Goal: Consume media (video, audio): Consume media (video, audio)

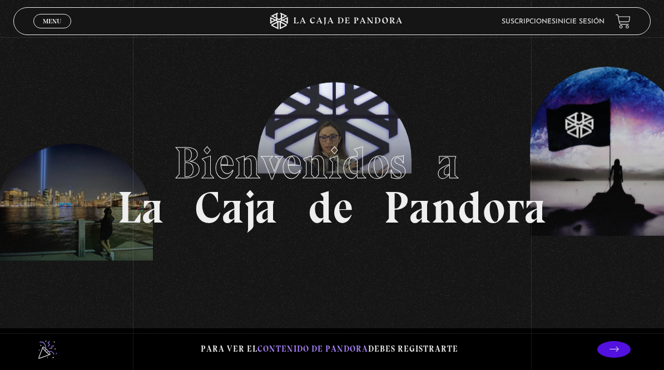
click at [55, 19] on span "Menu" at bounding box center [52, 21] width 18 height 7
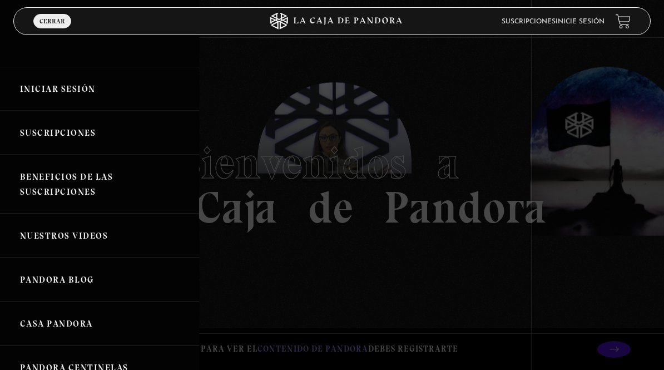
click at [91, 88] on link "Iniciar Sesión" at bounding box center [99, 89] width 199 height 44
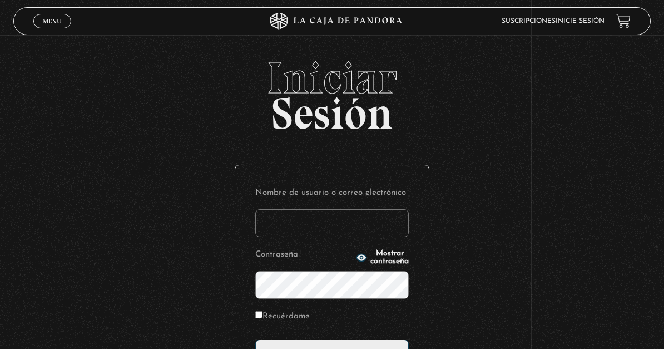
click at [316, 221] on input "Nombre de usuario o correo electrónico" at bounding box center [332, 223] width 154 height 28
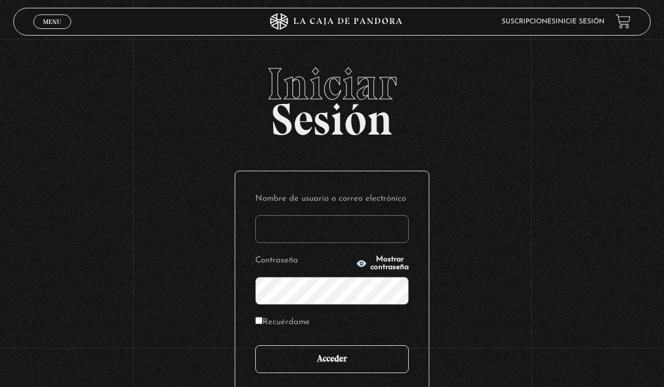
click at [294, 354] on input "Acceder" at bounding box center [332, 360] width 154 height 28
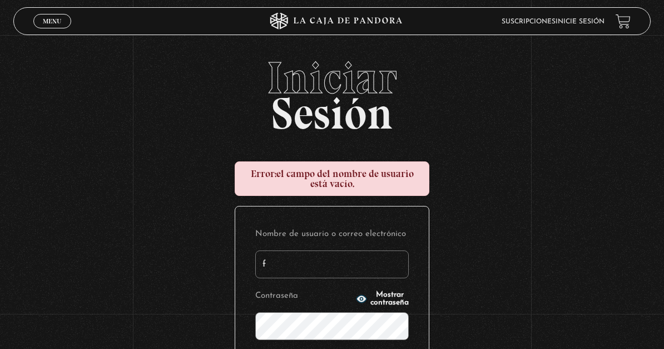
type input "[EMAIL_ADDRESS][DOMAIN_NAME]"
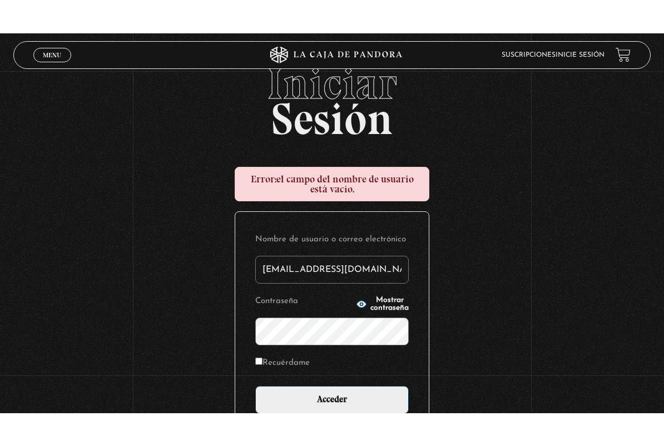
scroll to position [34, 0]
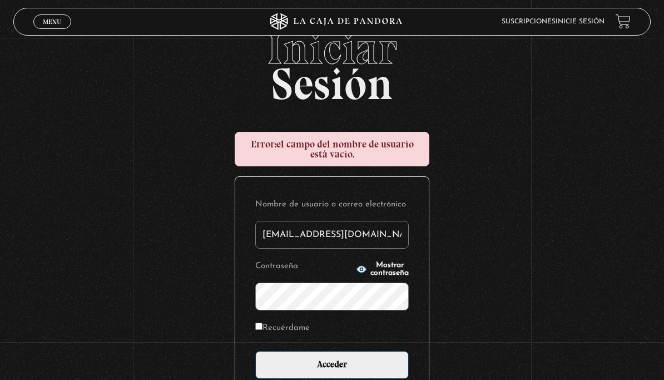
click at [256, 326] on input "Recuérdame" at bounding box center [258, 326] width 7 height 7
checkbox input "true"
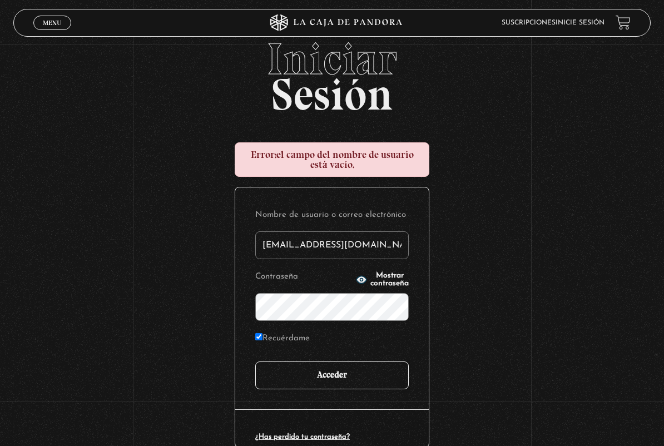
click at [320, 348] on input "Acceder" at bounding box center [332, 376] width 154 height 28
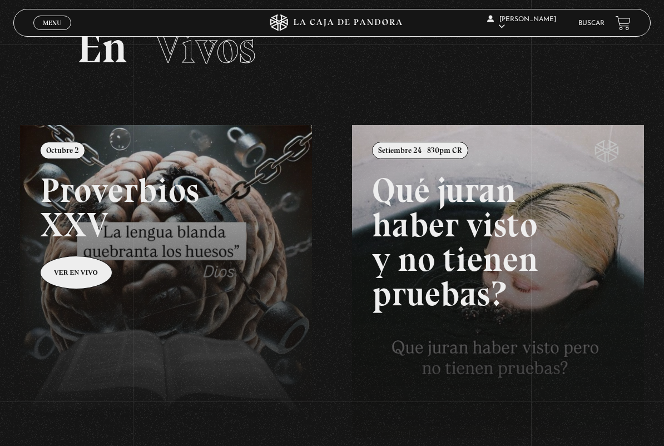
scroll to position [50, 0]
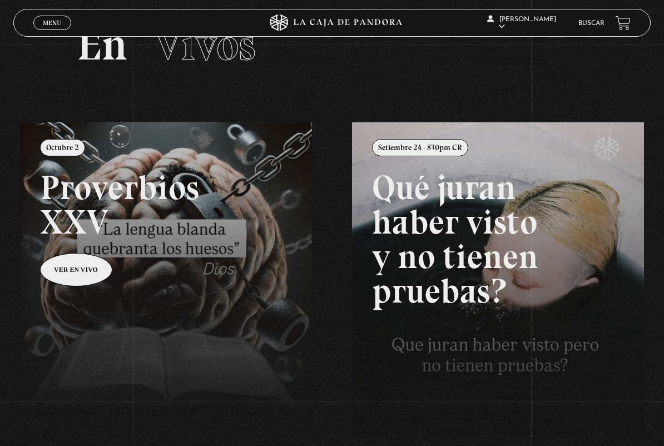
click at [86, 272] on link at bounding box center [352, 345] width 664 height 446
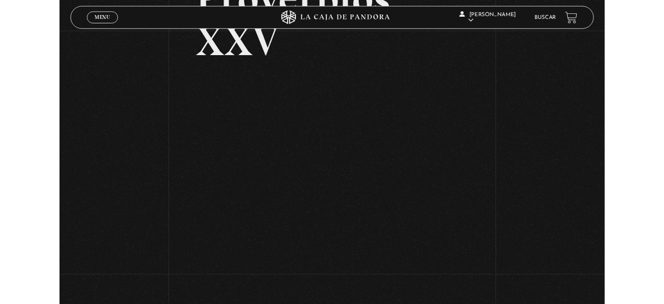
scroll to position [112, 0]
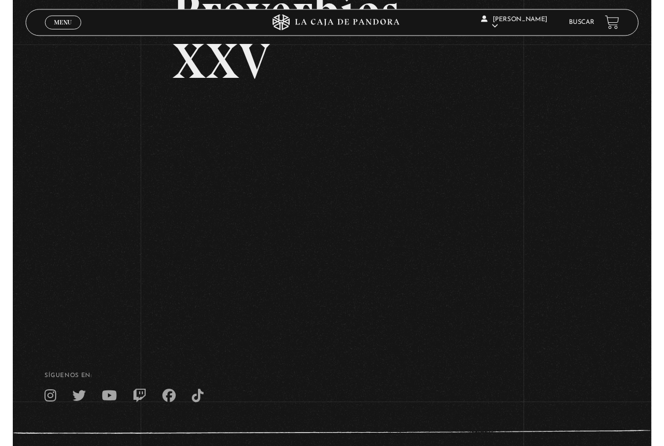
scroll to position [146, 0]
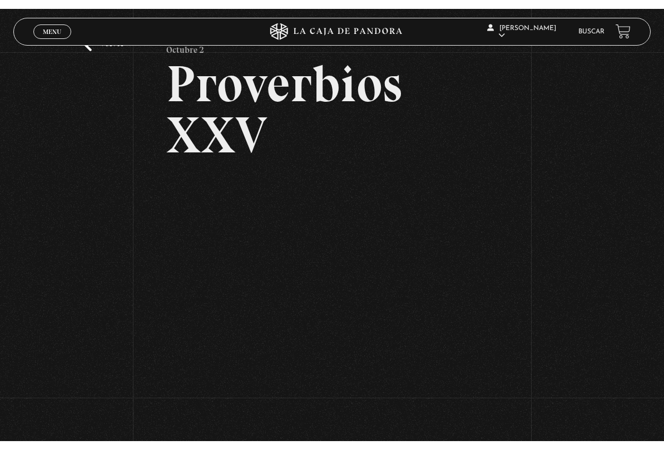
scroll to position [41, 0]
